Goal: Information Seeking & Learning: Find specific fact

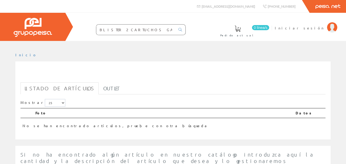
drag, startPoint x: 171, startPoint y: 30, endPoint x: 89, endPoint y: 28, distance: 82.4
click at [89, 28] on form "BLISTER 2 CARTUCHOS GAS IM65/250,IM50/200" at bounding box center [131, 29] width 110 height 11
click at [122, 29] on input "BLISTER 2 CARTUCHOS GAS IM65/250,IM50/200" at bounding box center [135, 30] width 79 height 10
drag, startPoint x: 171, startPoint y: 31, endPoint x: 80, endPoint y: 35, distance: 92.0
click at [80, 35] on div "0 línea/s Pedido actual Iniciar sesión" at bounding box center [173, 27] width 346 height 28
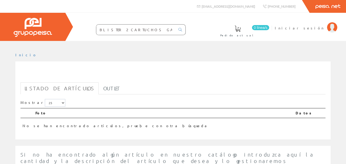
type input "200"
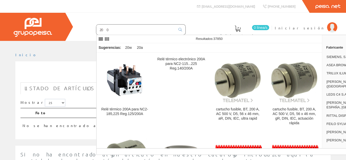
drag, startPoint x: 111, startPoint y: 31, endPoint x: 92, endPoint y: 31, distance: 18.4
click at [93, 31] on form "200" at bounding box center [131, 29] width 110 height 11
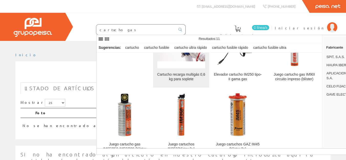
scroll to position [102, 0]
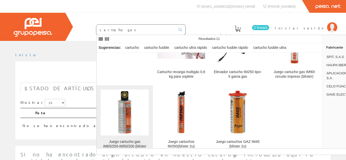
type input "cartucho gas"
click at [131, 113] on img at bounding box center [124, 113] width 17 height 46
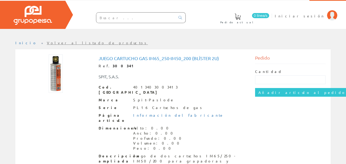
scroll to position [18, 0]
